Goal: Task Accomplishment & Management: Complete application form

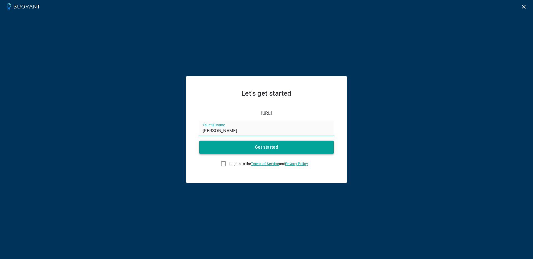
click at [284, 152] on button "Get started" at bounding box center [266, 147] width 134 height 13
click at [221, 166] on input "I agree to the Terms of Service and Privacy Policy This field is required" at bounding box center [223, 164] width 7 height 7
checkbox input "true"
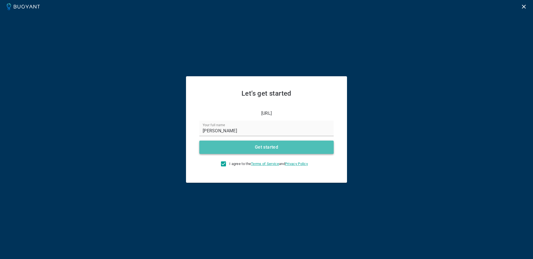
click at [264, 146] on h4 "Get started" at bounding box center [266, 148] width 23 height 6
